Goal: Navigation & Orientation: Go to known website

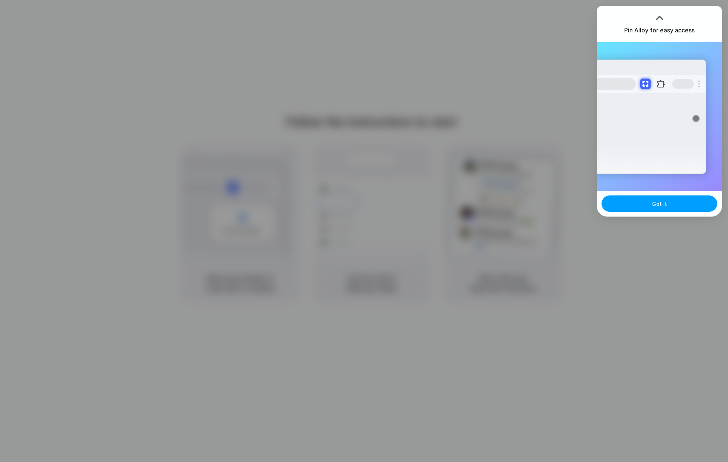
click at [669, 204] on button "Got it" at bounding box center [660, 203] width 116 height 16
